Goal: Task Accomplishment & Management: Manage account settings

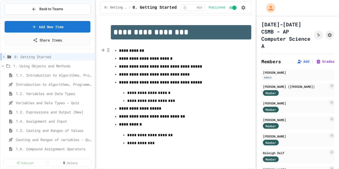
scroll to position [23, 0]
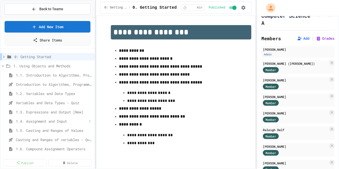
click at [39, 121] on span "1.4. Assignment and Input" at bounding box center [52, 120] width 72 height 5
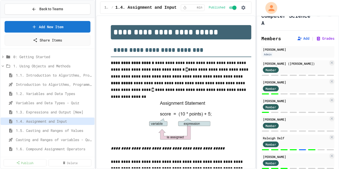
scroll to position [363, 0]
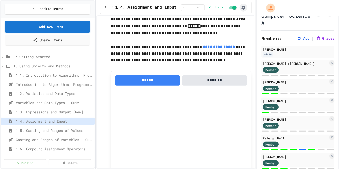
click at [243, 10] on button "button" at bounding box center [244, 8] width 8 height 8
click at [236, 17] on li "Edit Lesson Plan" at bounding box center [230, 18] width 36 height 9
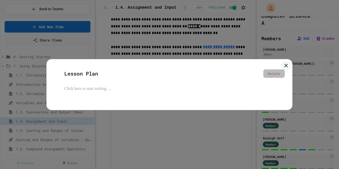
click at [285, 67] on icon at bounding box center [286, 65] width 6 height 6
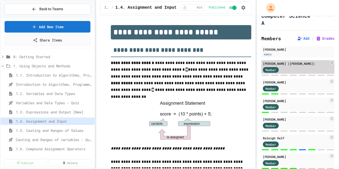
scroll to position [0, 0]
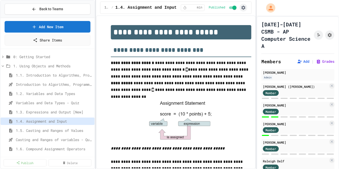
click at [243, 6] on icon "button" at bounding box center [243, 8] width 4 height 4
click at [219, 78] on div at bounding box center [169, 84] width 339 height 169
click at [331, 33] on icon "Assignment Settings" at bounding box center [330, 35] width 4 height 4
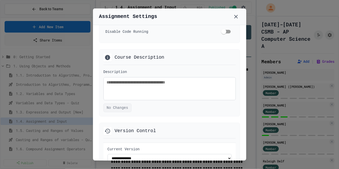
scroll to position [323, 0]
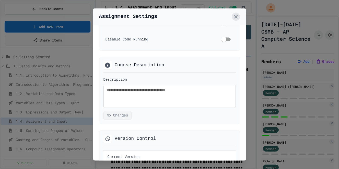
click at [235, 18] on icon at bounding box center [236, 17] width 6 height 6
